Goal: Find specific page/section: Find specific page/section

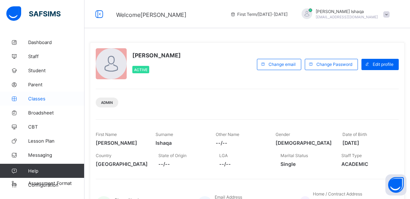
click at [41, 103] on link "Classes" at bounding box center [42, 99] width 85 height 14
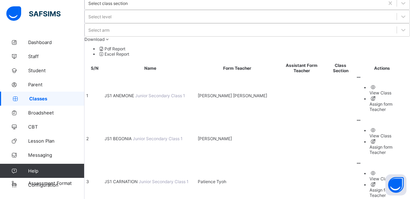
scroll to position [106, 0]
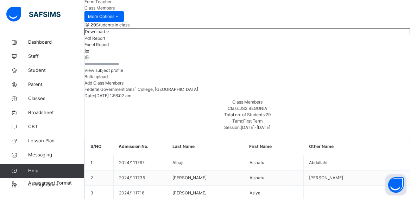
scroll to position [70, 0]
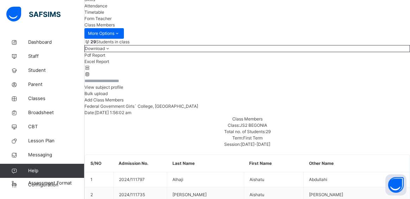
click at [348, 58] on li "Pdf Report" at bounding box center [248, 55] width 326 height 6
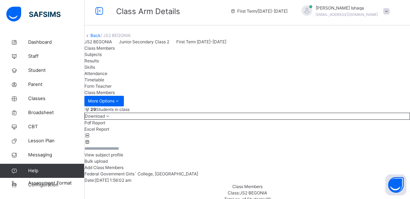
scroll to position [0, 0]
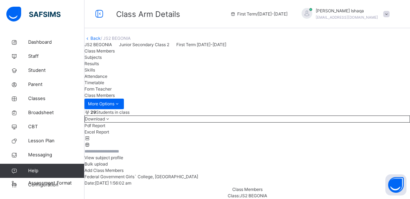
click at [101, 41] on link "Back" at bounding box center [96, 38] width 10 height 5
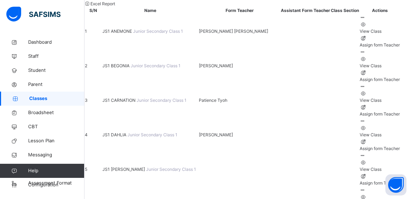
scroll to position [106, 0]
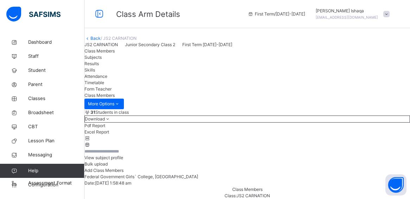
click at [354, 129] on li "Pdf Report" at bounding box center [248, 126] width 326 height 6
click at [101, 41] on link "Back" at bounding box center [96, 38] width 10 height 5
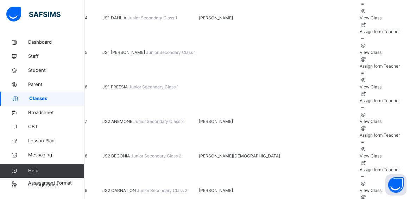
scroll to position [211, 0]
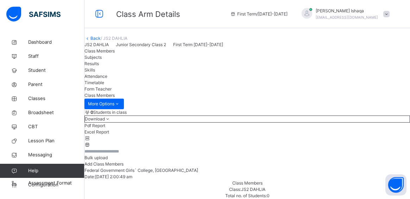
click at [101, 41] on link "Back" at bounding box center [96, 38] width 10 height 5
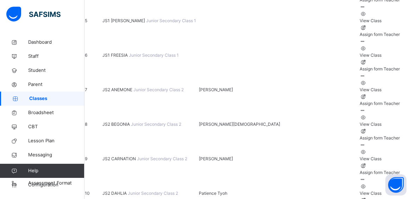
scroll to position [247, 0]
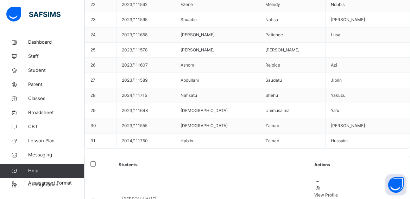
scroll to position [106, 0]
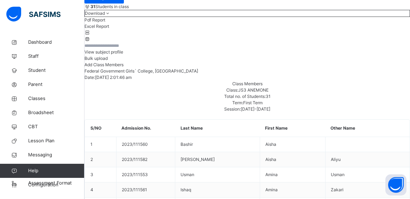
click at [352, 23] on li "Pdf Report" at bounding box center [248, 20] width 326 height 6
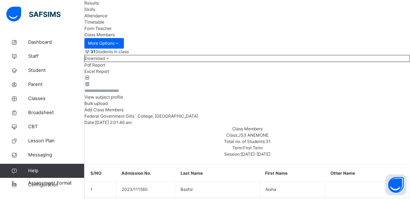
scroll to position [0, 0]
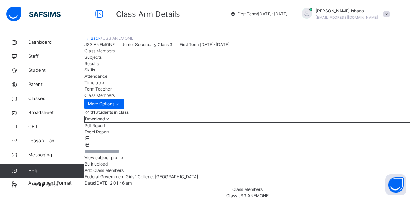
click at [101, 41] on link "Back" at bounding box center [96, 38] width 10 height 5
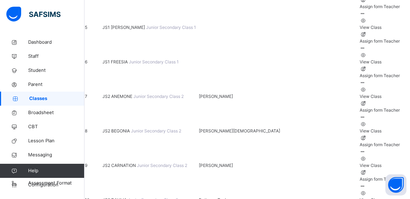
scroll to position [247, 0]
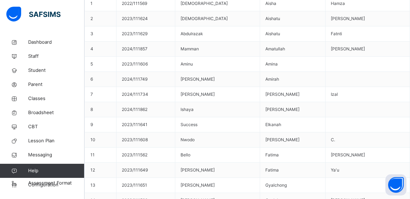
scroll to position [141, 0]
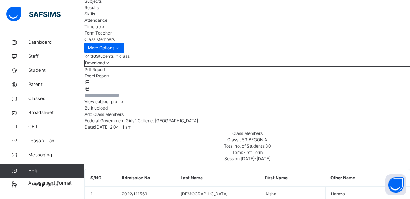
scroll to position [0, 0]
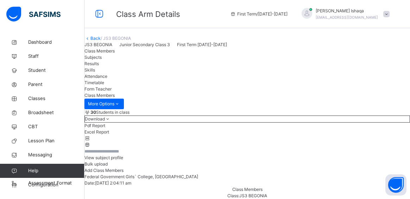
click at [107, 42] on div "Back / JS3 BEGONIA" at bounding box center [248, 38] width 326 height 6
click at [101, 41] on link "Back" at bounding box center [96, 38] width 10 height 5
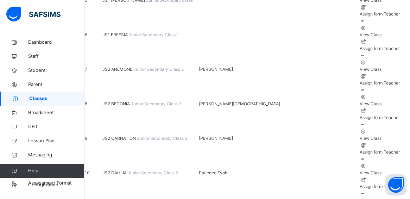
scroll to position [317, 0]
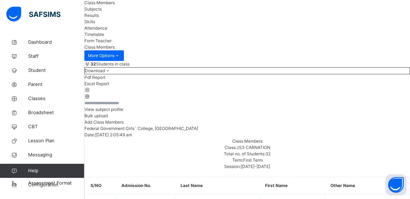
scroll to position [35, 0]
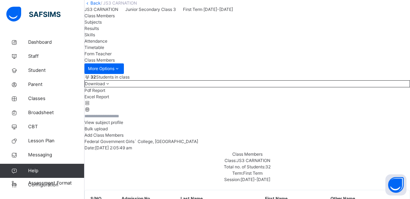
click at [357, 94] on li "Pdf Report" at bounding box center [248, 90] width 326 height 6
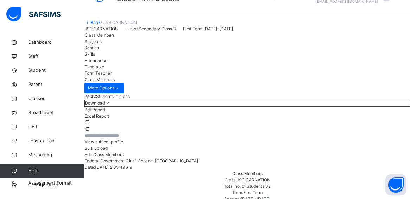
scroll to position [0, 0]
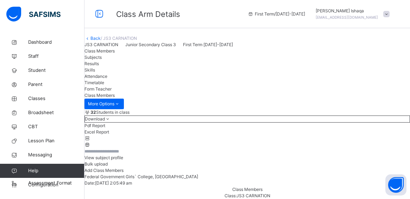
click at [101, 41] on link "Back" at bounding box center [96, 38] width 10 height 5
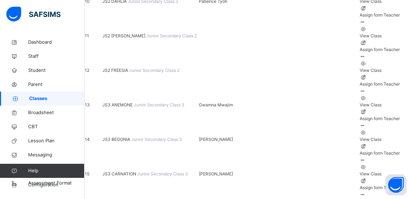
scroll to position [423, 0]
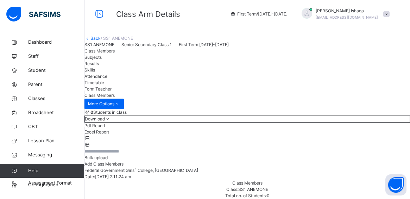
click at [101, 41] on span "Back" at bounding box center [93, 38] width 16 height 5
click at [101, 41] on link "Back" at bounding box center [96, 38] width 10 height 5
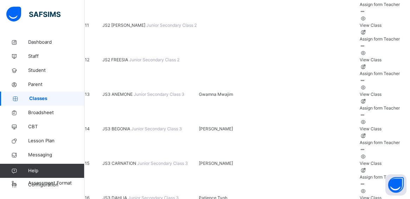
scroll to position [458, 0]
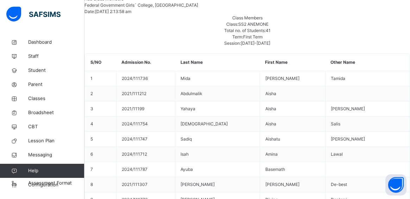
scroll to position [101, 0]
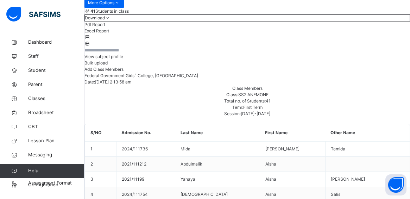
click at [352, 28] on li "Pdf Report" at bounding box center [248, 24] width 326 height 6
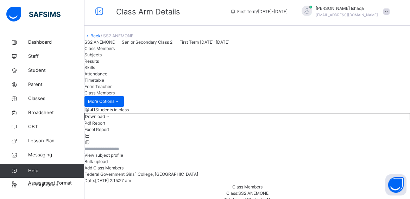
scroll to position [0, 0]
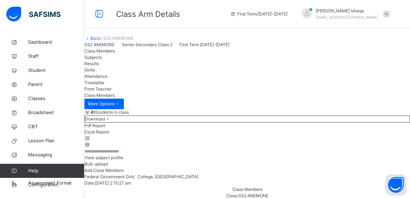
click at [101, 41] on link "Back" at bounding box center [96, 38] width 10 height 5
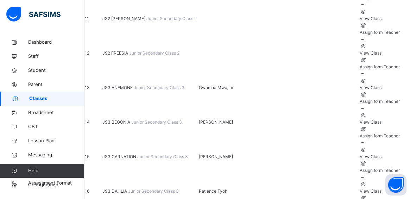
scroll to position [458, 0]
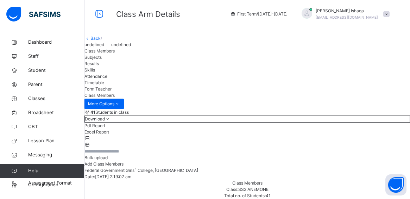
click at [101, 41] on link "Back" at bounding box center [96, 38] width 10 height 5
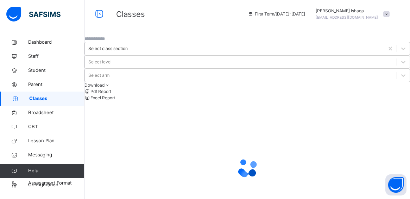
click at [215, 101] on div at bounding box center [248, 168] width 326 height 134
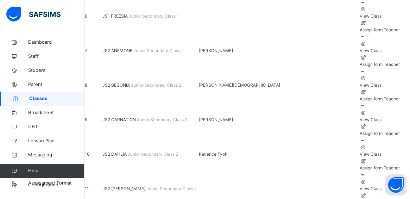
scroll to position [317, 0]
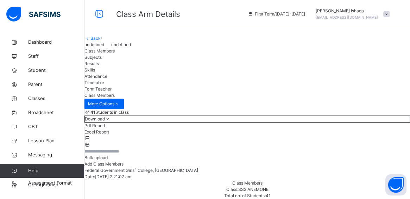
click at [101, 41] on link "Back" at bounding box center [96, 38] width 10 height 5
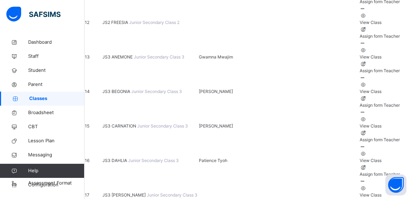
scroll to position [493, 0]
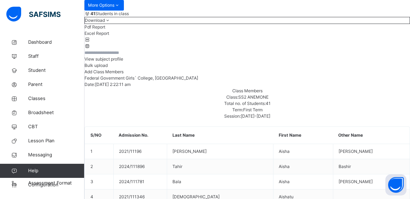
scroll to position [106, 0]
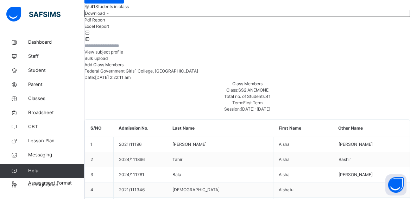
click at [111, 16] on icon at bounding box center [108, 13] width 6 height 5
click at [353, 23] on li "Pdf Report" at bounding box center [248, 20] width 326 height 6
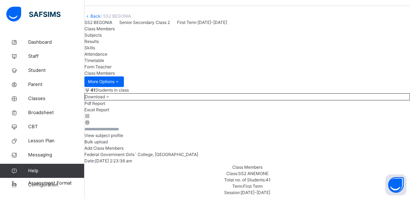
scroll to position [0, 0]
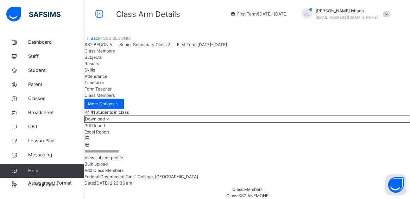
click at [101, 41] on link "Back" at bounding box center [96, 38] width 10 height 5
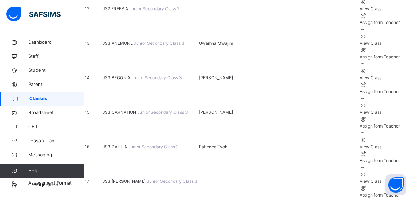
scroll to position [564, 0]
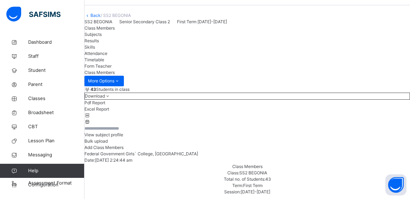
scroll to position [70, 0]
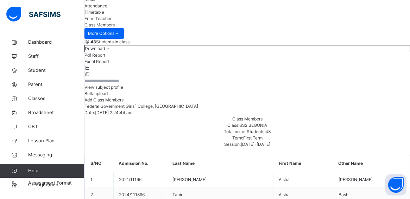
click at [111, 51] on icon at bounding box center [108, 48] width 6 height 5
click at [352, 58] on li "Pdf Report" at bounding box center [248, 55] width 326 height 6
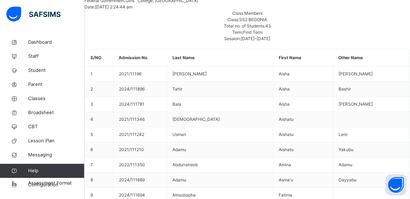
scroll to position [0, 0]
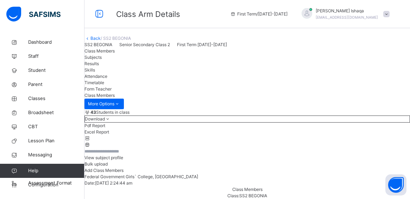
click at [101, 41] on link "Back" at bounding box center [96, 38] width 10 height 5
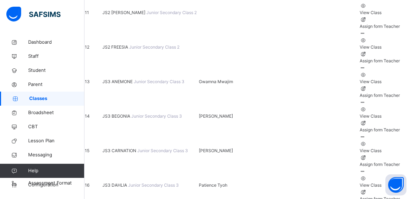
scroll to position [493, 0]
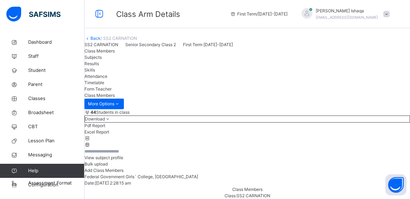
click at [105, 122] on span "Download" at bounding box center [95, 118] width 20 height 5
click at [352, 129] on li "Pdf Report" at bounding box center [248, 126] width 326 height 6
